Goal: Task Accomplishment & Management: Manage account settings

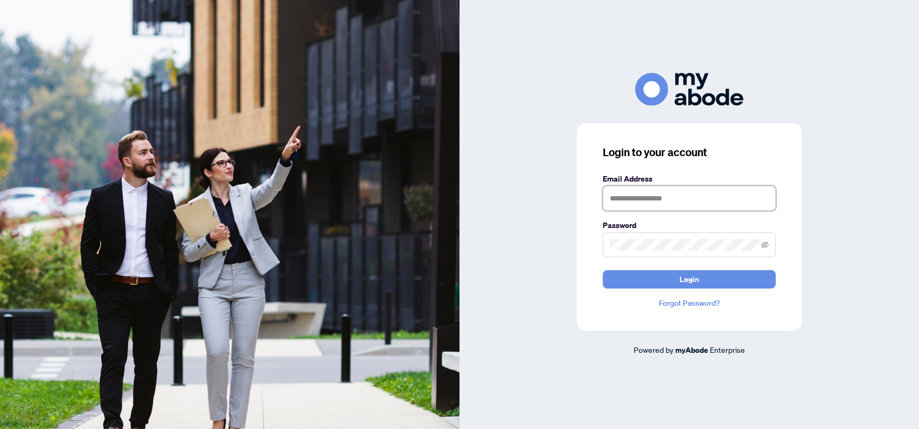
click at [640, 196] on input "text" at bounding box center [689, 198] width 173 height 25
type input "**********"
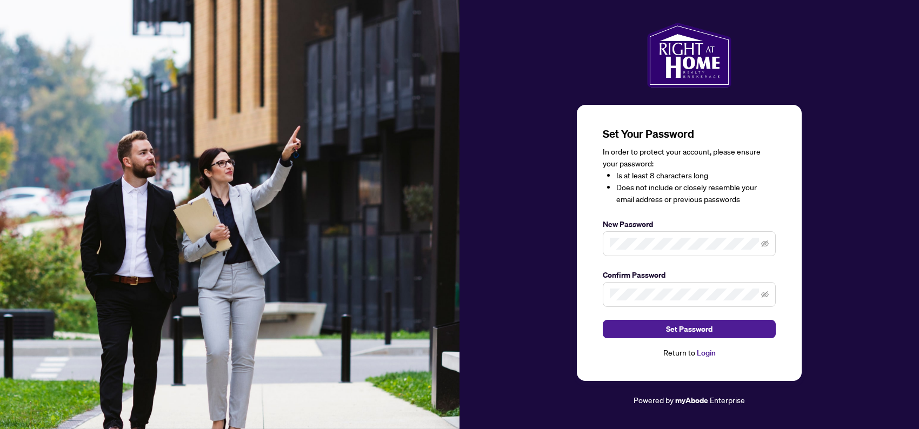
click at [642, 237] on span at bounding box center [689, 243] width 173 height 25
drag, startPoint x: 762, startPoint y: 244, endPoint x: 769, endPoint y: 260, distance: 16.9
click at [764, 244] on icon "eye-invisible" at bounding box center [765, 244] width 8 height 8
click at [767, 287] on span at bounding box center [689, 294] width 173 height 25
click at [765, 292] on icon "eye-invisible" at bounding box center [765, 295] width 8 height 8
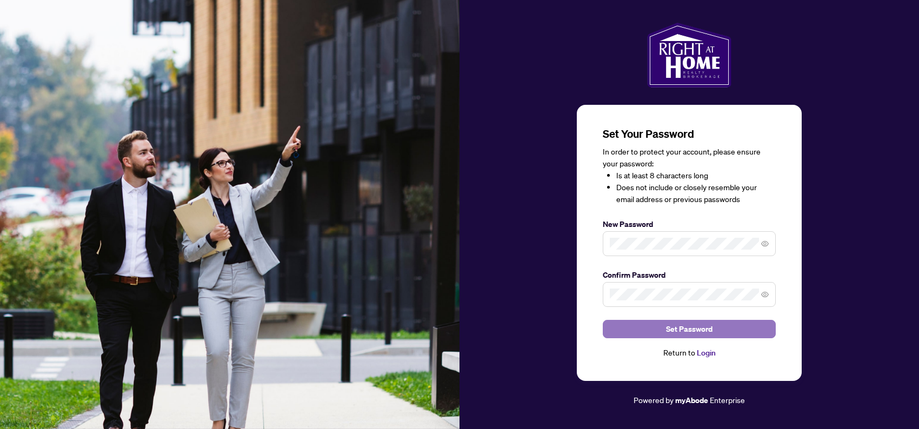
click at [715, 327] on button "Set Password" at bounding box center [689, 329] width 173 height 18
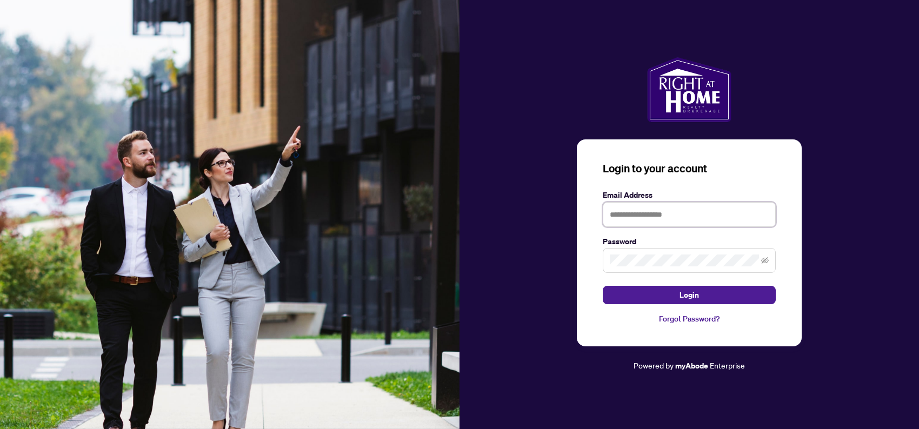
type input "**********"
click at [689, 294] on span "Login" at bounding box center [689, 295] width 19 height 17
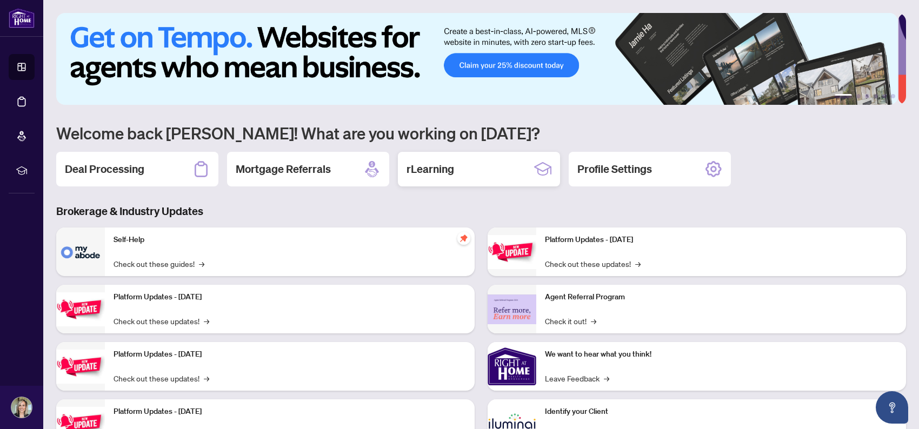
scroll to position [47, 0]
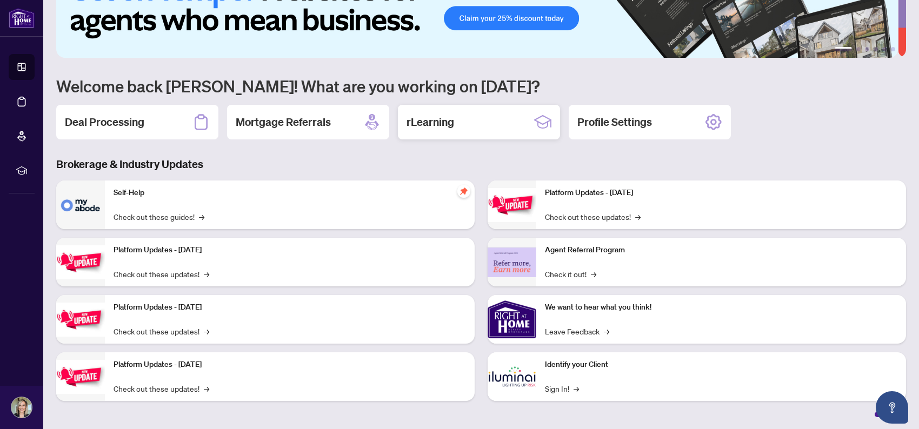
click at [477, 124] on div "rLearning" at bounding box center [479, 122] width 162 height 35
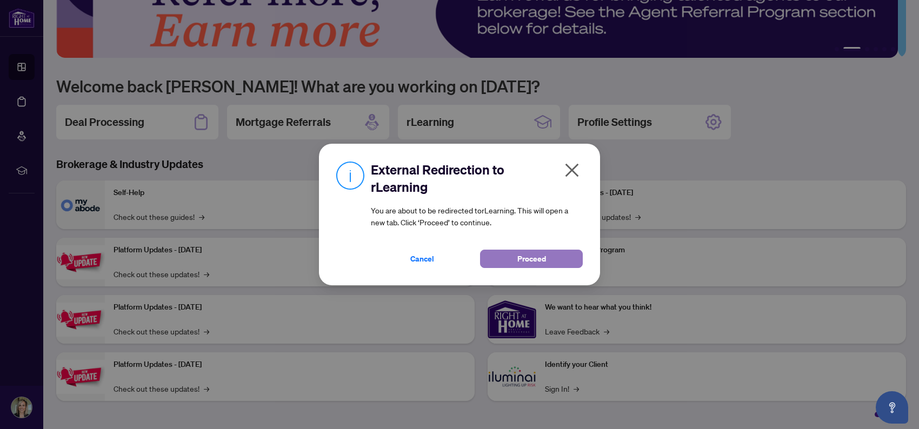
click at [525, 263] on span "Proceed" at bounding box center [532, 258] width 29 height 17
